Goal: Find specific page/section: Find specific page/section

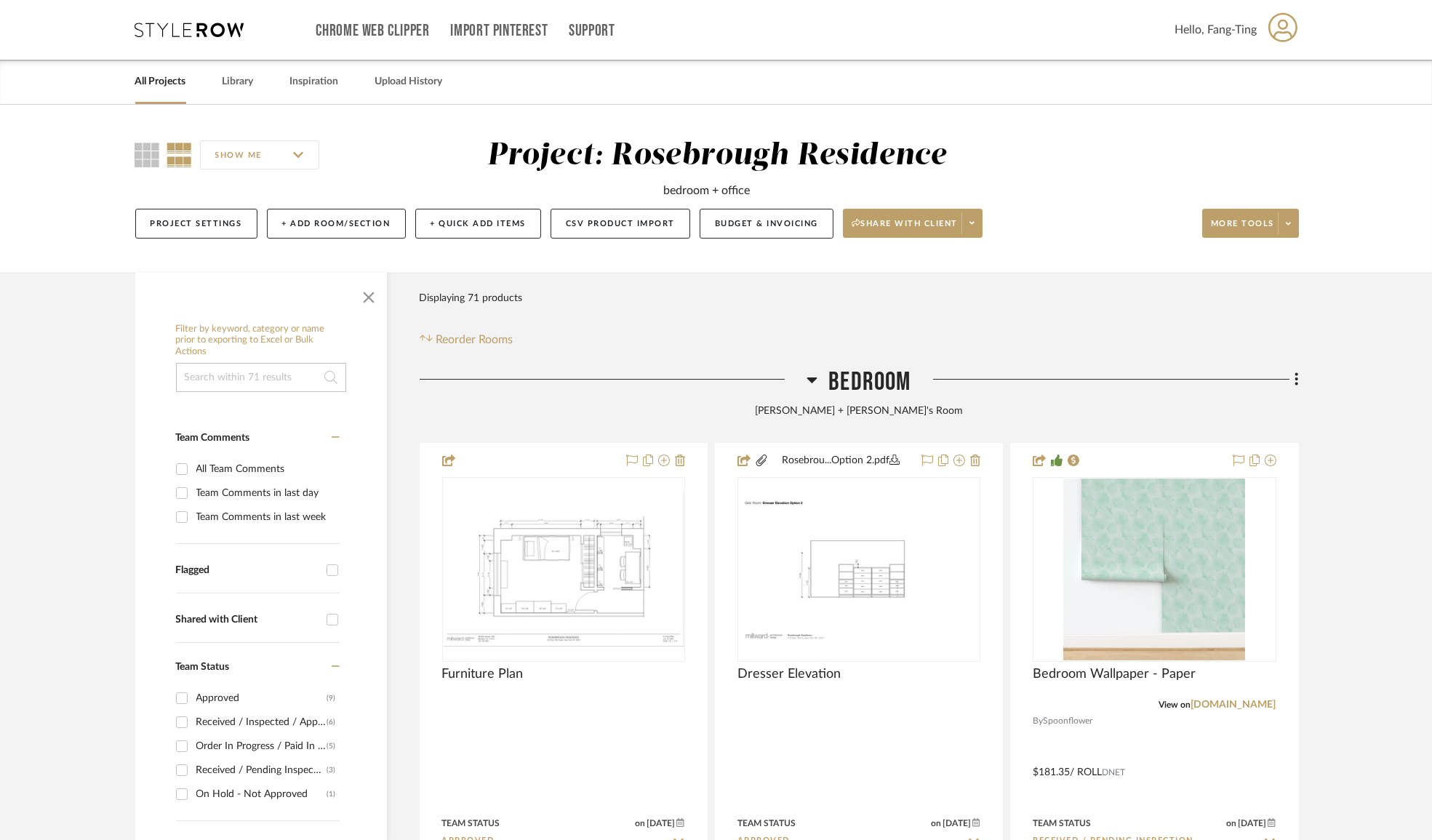
click at [149, 81] on link "All Projects" at bounding box center [161, 82] width 51 height 20
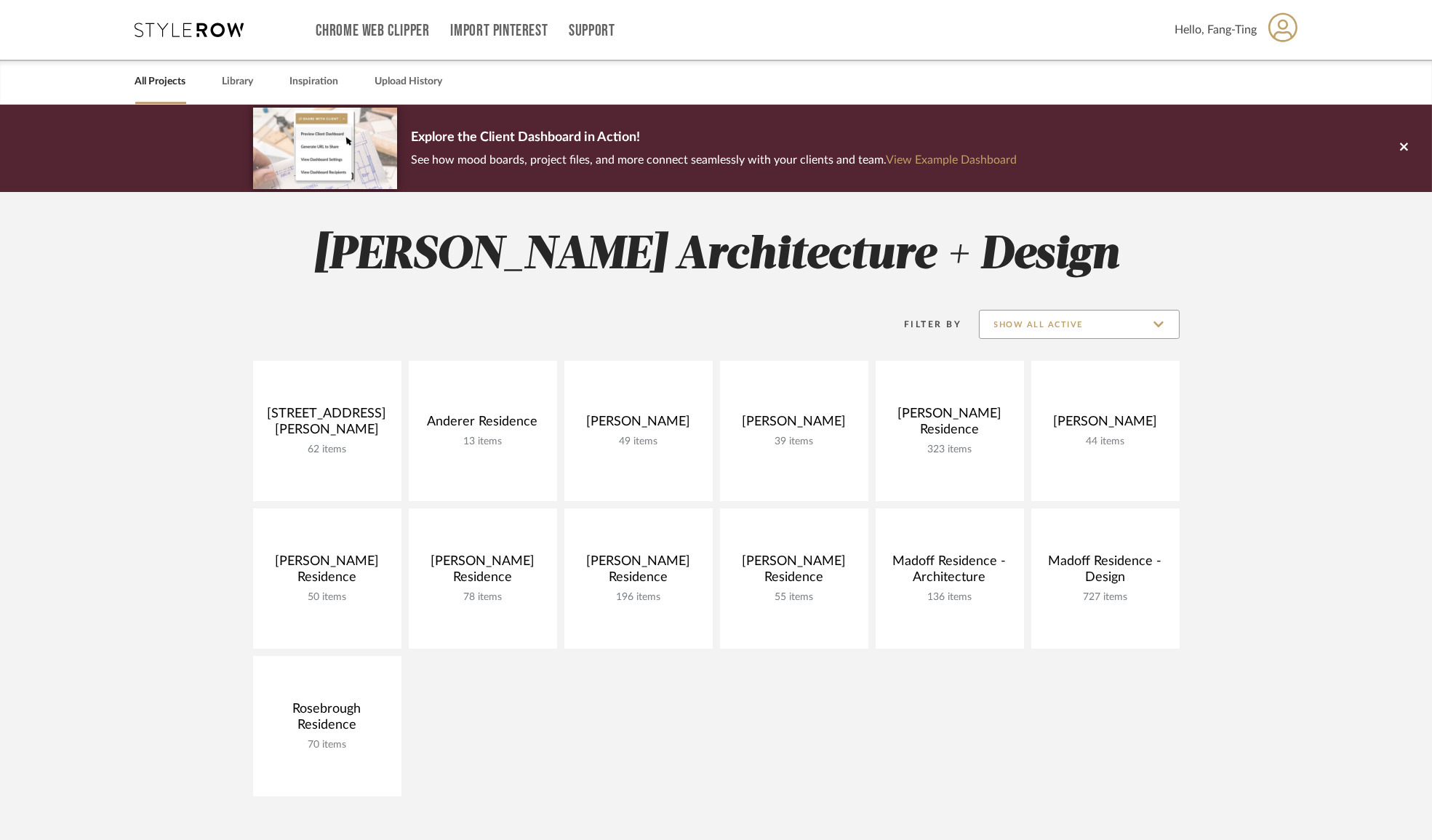
click at [1042, 324] on input "Show All Active" at bounding box center [1079, 324] width 200 height 29
click at [1024, 428] on span "Archived" at bounding box center [1081, 430] width 173 height 12
type input "Archived"
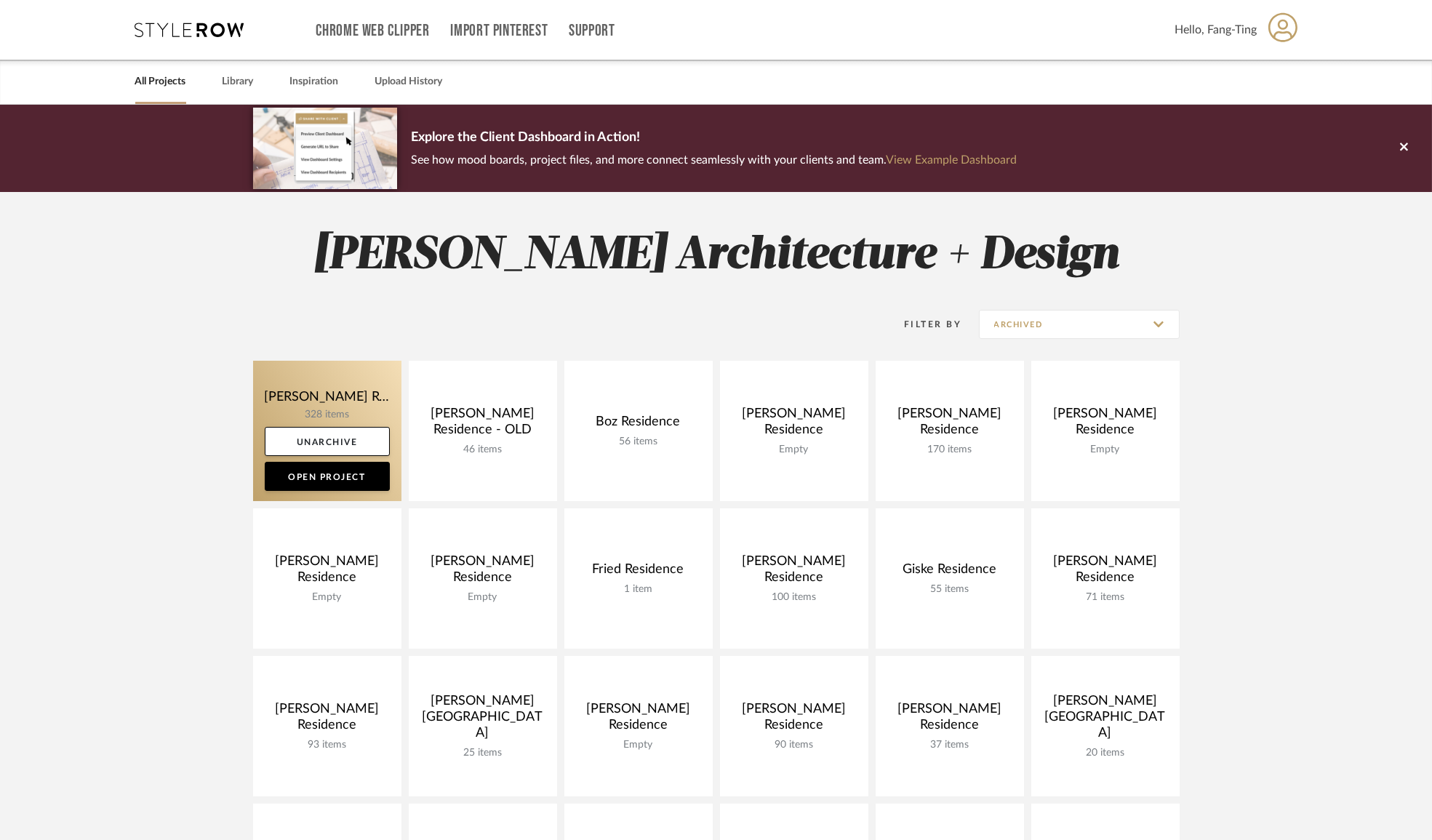
click at [364, 393] on link at bounding box center [327, 431] width 149 height 141
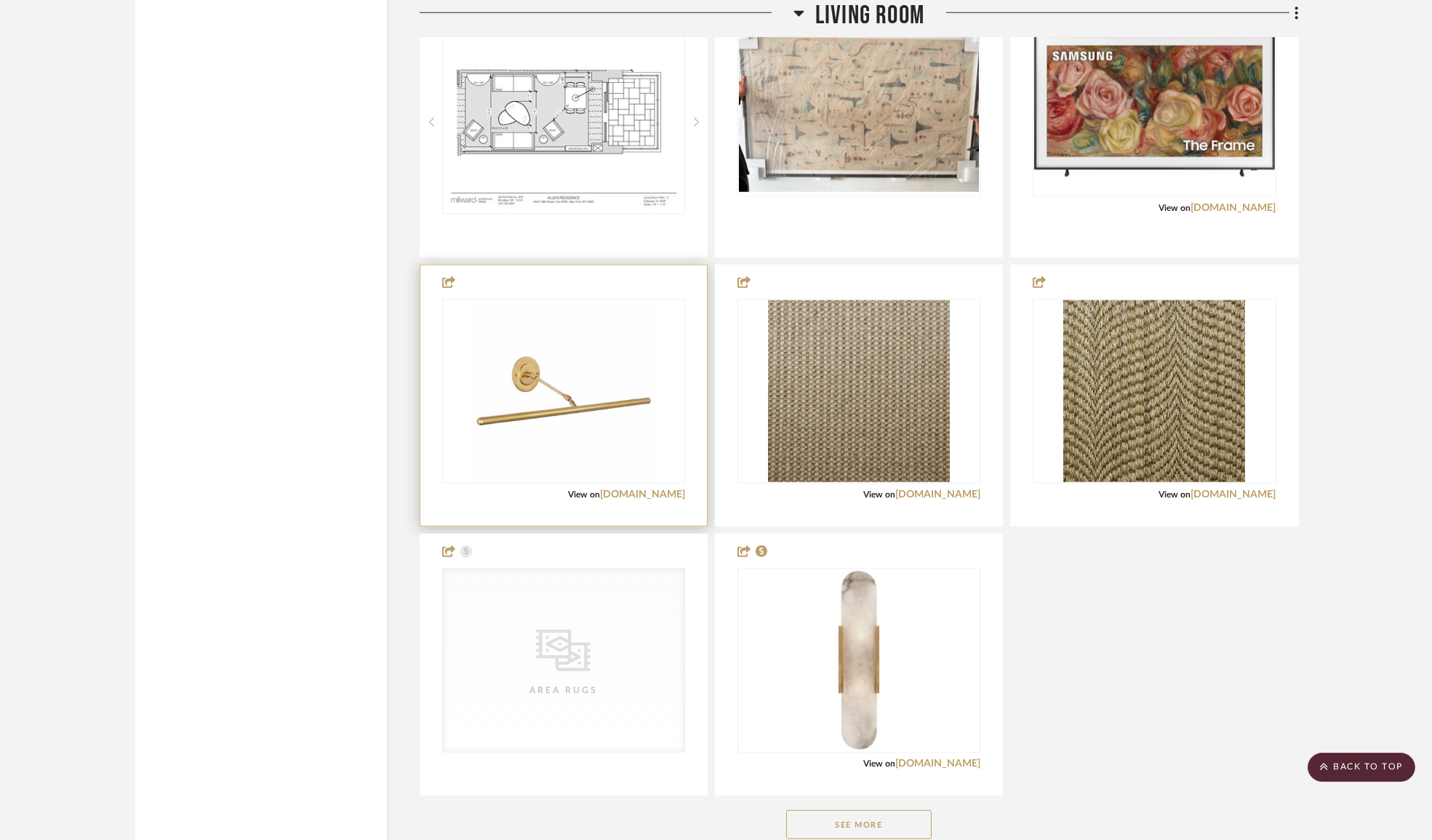
scroll to position [4165, 0]
click at [597, 401] on img "0" at bounding box center [564, 392] width 182 height 182
click at [644, 492] on link "lumens.com" at bounding box center [643, 495] width 85 height 10
